Goal: Information Seeking & Learning: Find specific fact

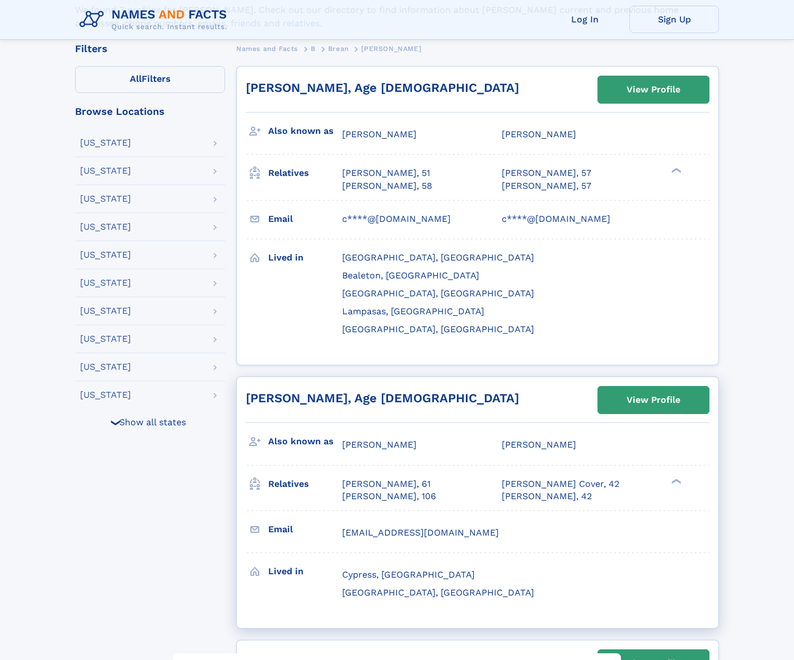
scroll to position [224, 0]
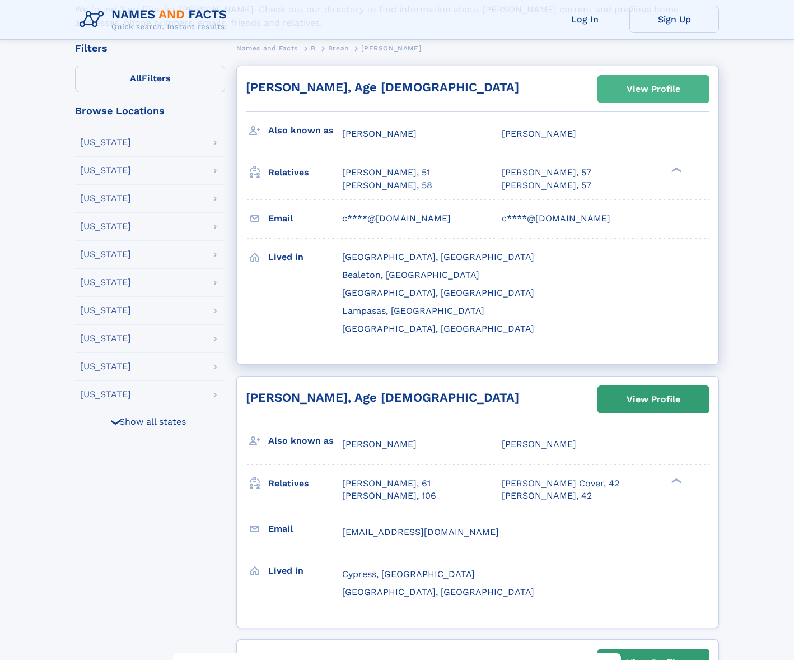
click at [659, 91] on div "View Profile" at bounding box center [654, 89] width 54 height 26
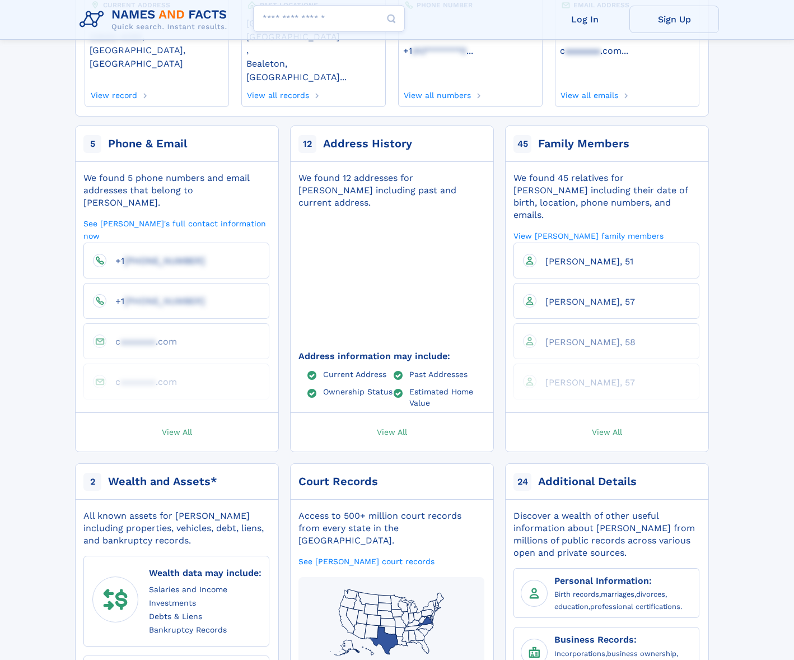
scroll to position [168, 0]
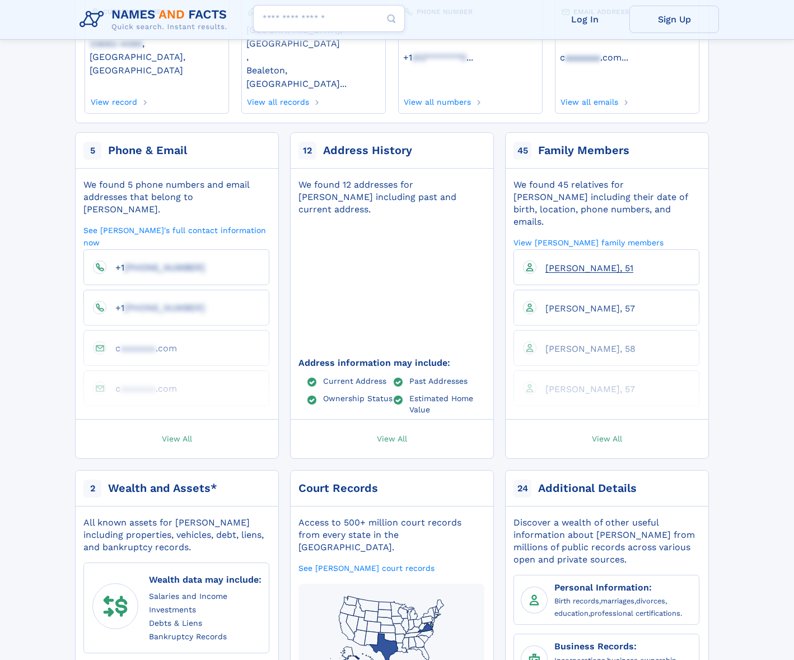
click at [575, 263] on span "[PERSON_NAME], 51" at bounding box center [590, 268] width 88 height 11
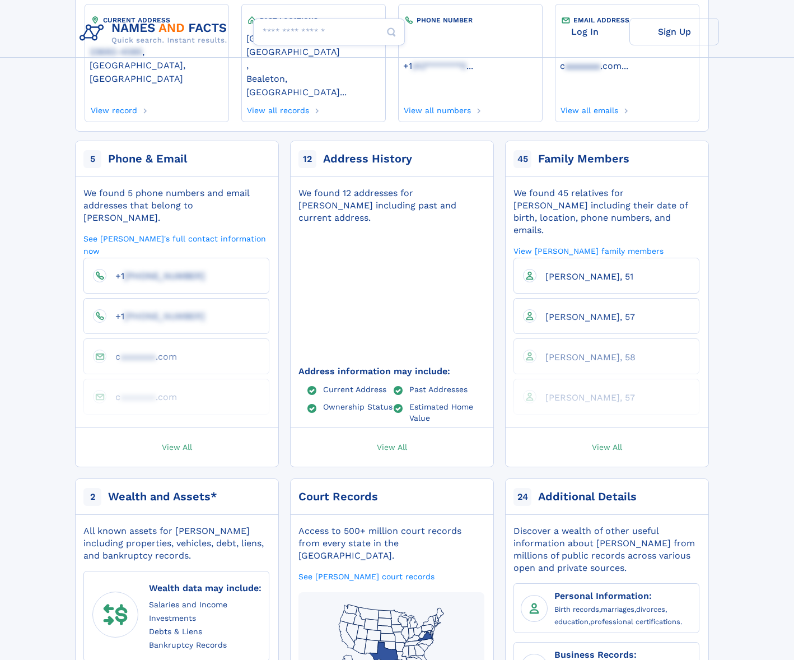
scroll to position [0, 0]
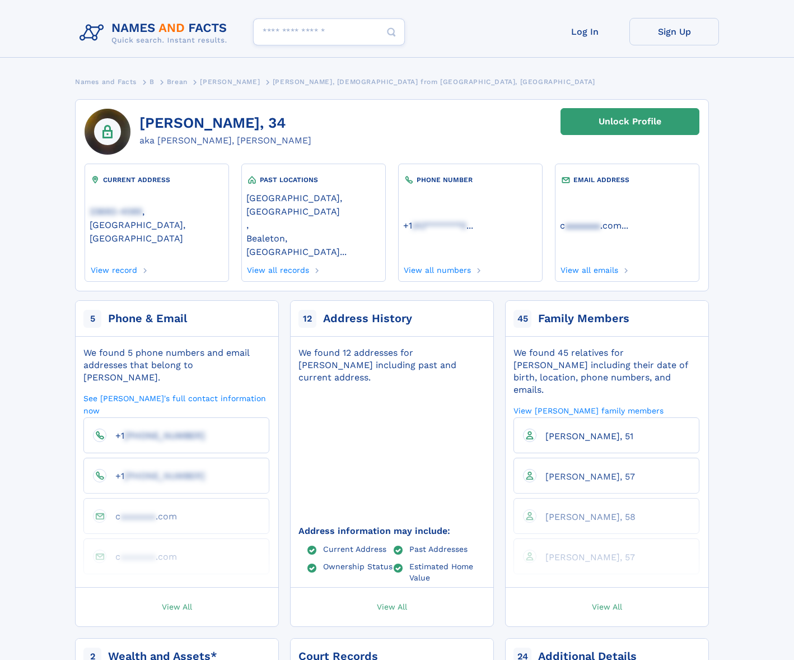
click at [297, 31] on input "Search people" at bounding box center [329, 31] width 152 height 27
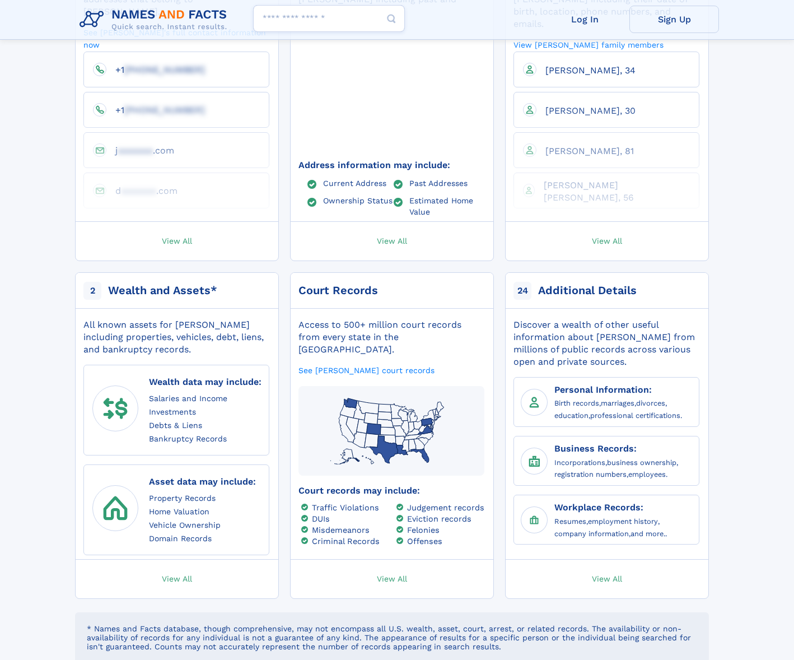
scroll to position [392, 0]
